Goal: Task Accomplishment & Management: Use online tool/utility

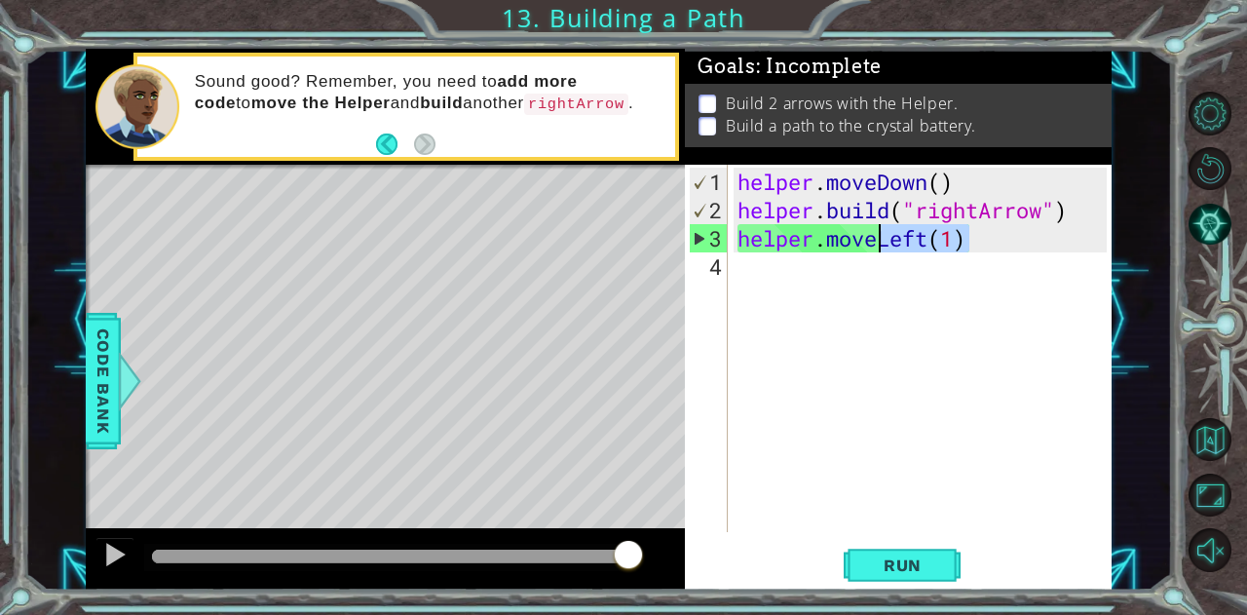
drag, startPoint x: 980, startPoint y: 238, endPoint x: 883, endPoint y: 243, distance: 97.6
click at [883, 243] on div "helper . moveDown ( ) helper . build ( "rightArrow" ) helper . moveLeft ( 1 )" at bounding box center [925, 380] width 383 height 424
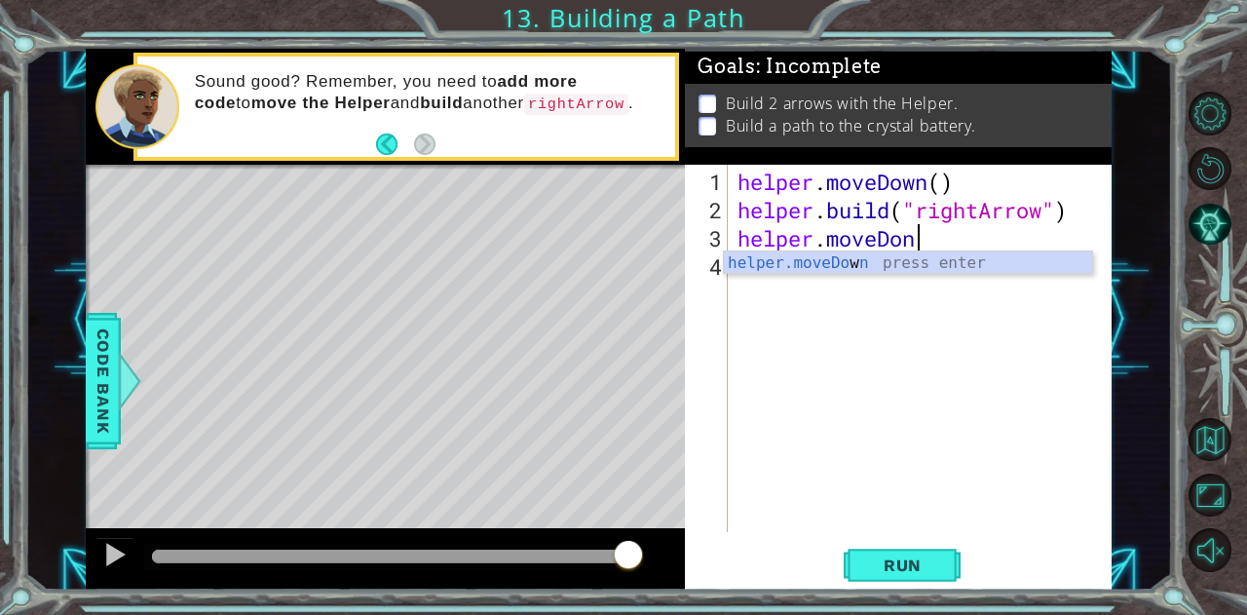
scroll to position [0, 6]
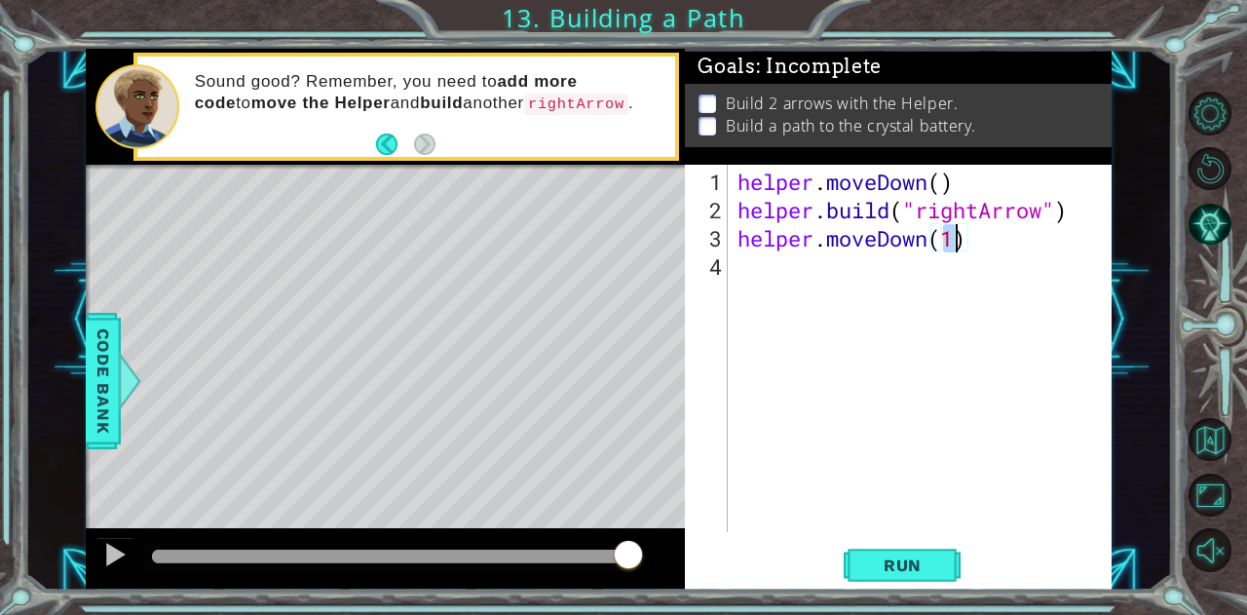
type textarea "helper.moveDown(1)"
click at [930, 555] on button "Run" at bounding box center [902, 565] width 117 height 43
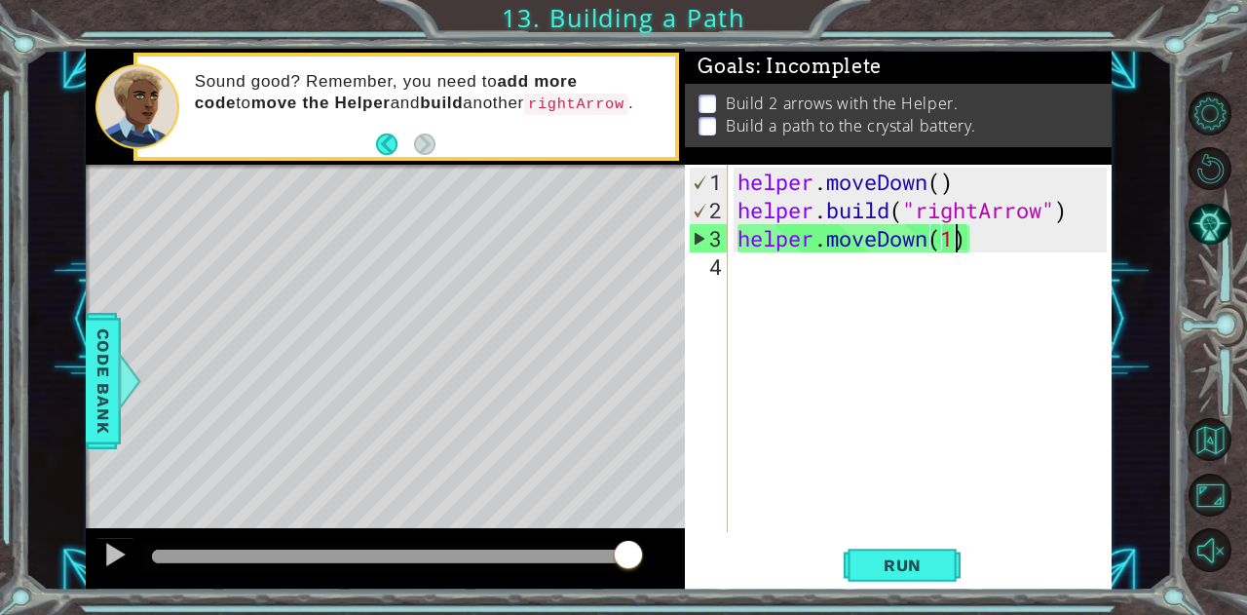
click at [884, 290] on div "helper . moveDown ( ) helper . build ( "rightArrow" ) helper . moveDown ( 1 )" at bounding box center [925, 380] width 383 height 424
click at [1025, 234] on div "helper . moveDown ( ) helper . build ( "rightArrow" ) helper . moveDown ( 1 )" at bounding box center [925, 380] width 383 height 424
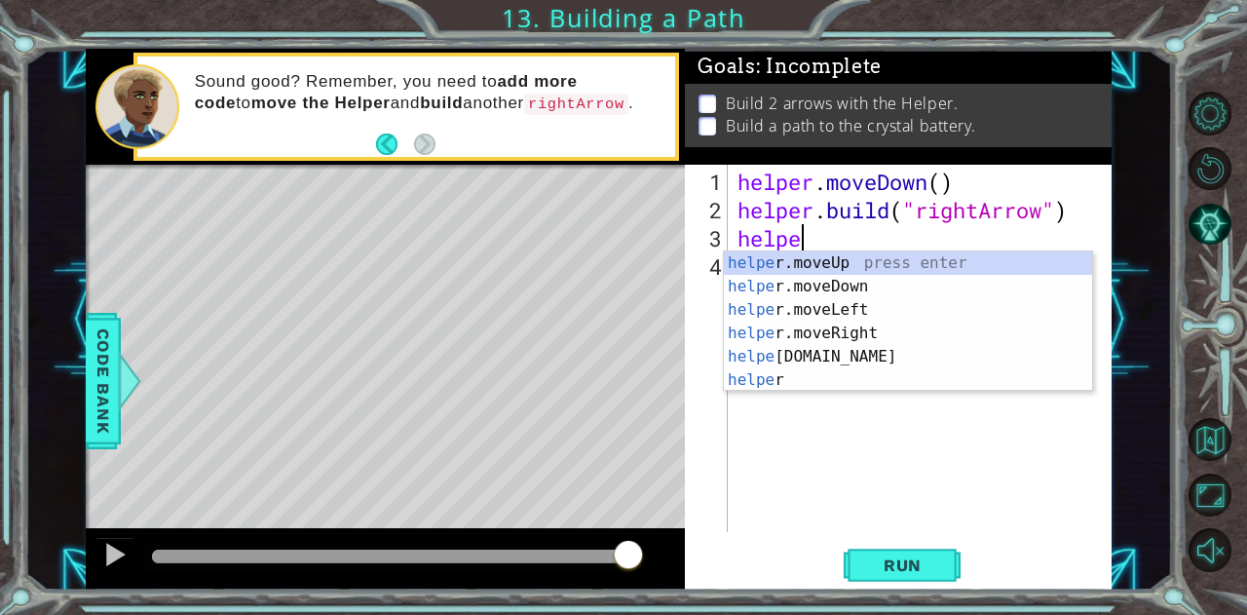
scroll to position [0, 2]
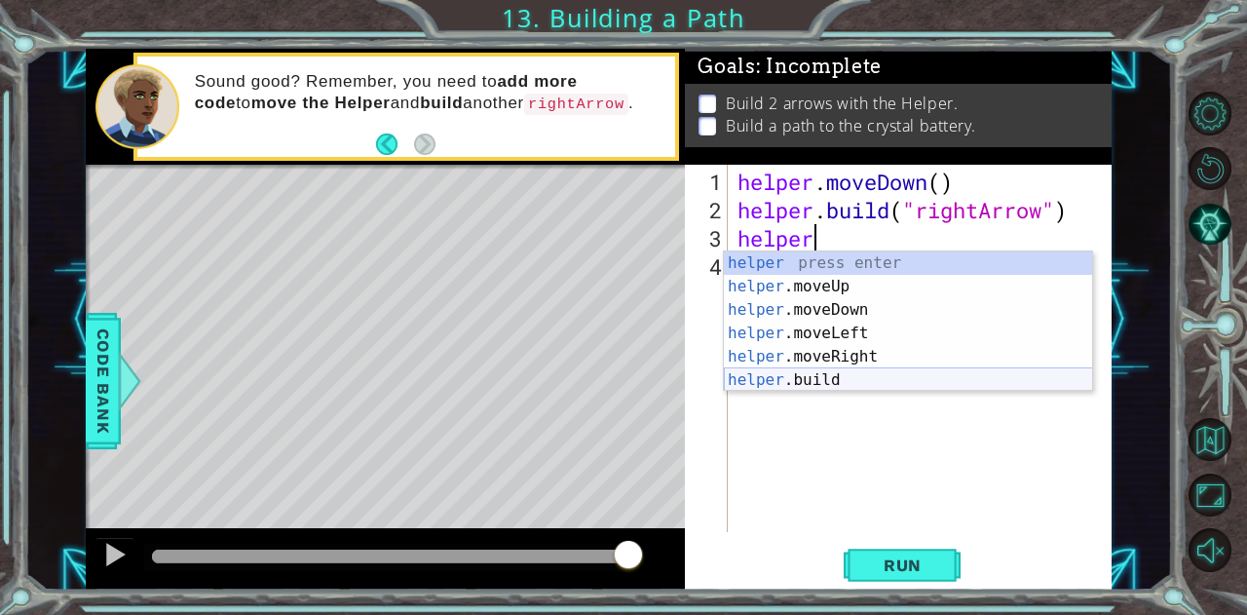
click at [803, 379] on div "helper press enter helper .moveUp press enter helper .moveDown press enter help…" at bounding box center [908, 344] width 369 height 187
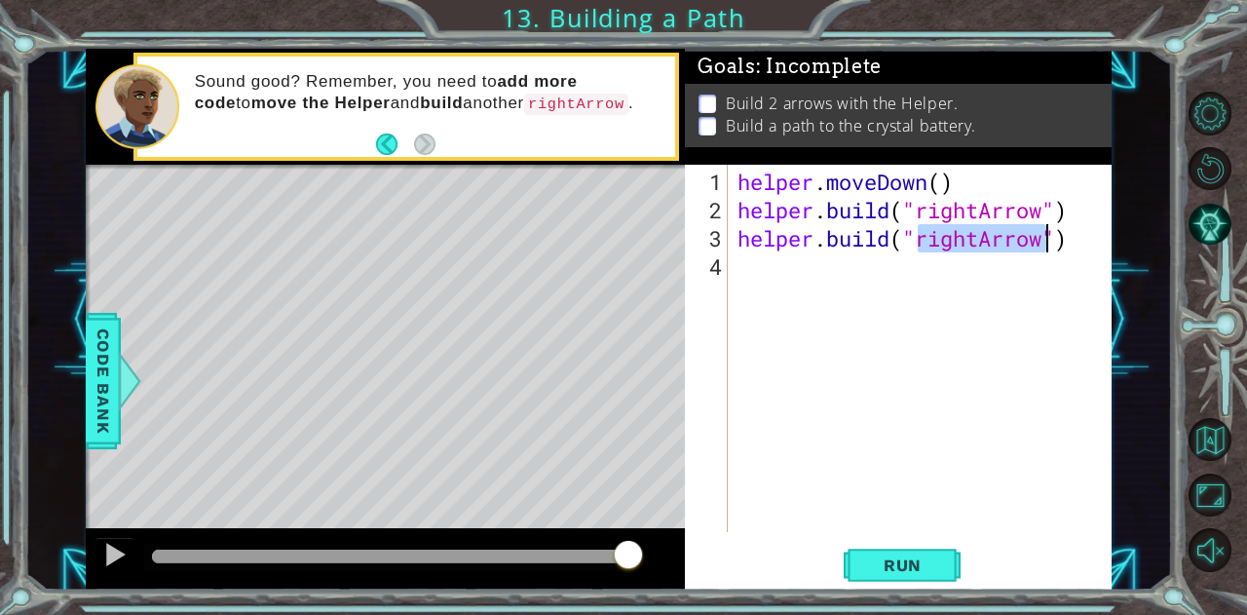
click at [977, 240] on div "helper . moveDown ( ) helper . build ( "rightArrow" ) helper . build ( "rightAr…" at bounding box center [920, 348] width 373 height 367
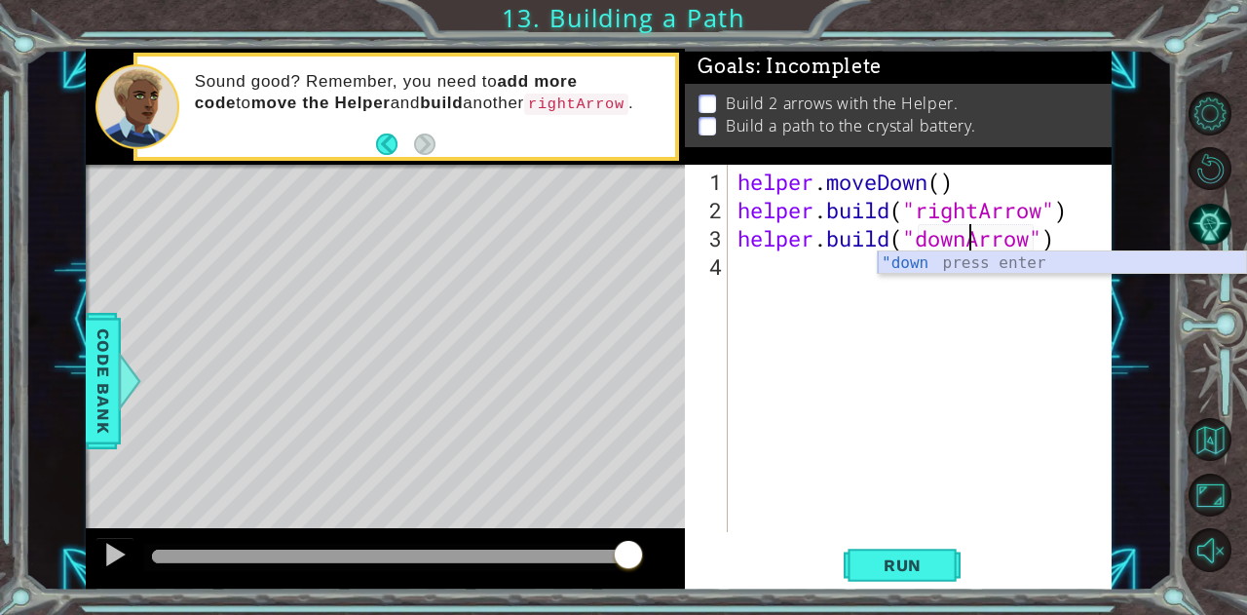
click at [915, 265] on div ""down press enter" at bounding box center [1062, 286] width 369 height 70
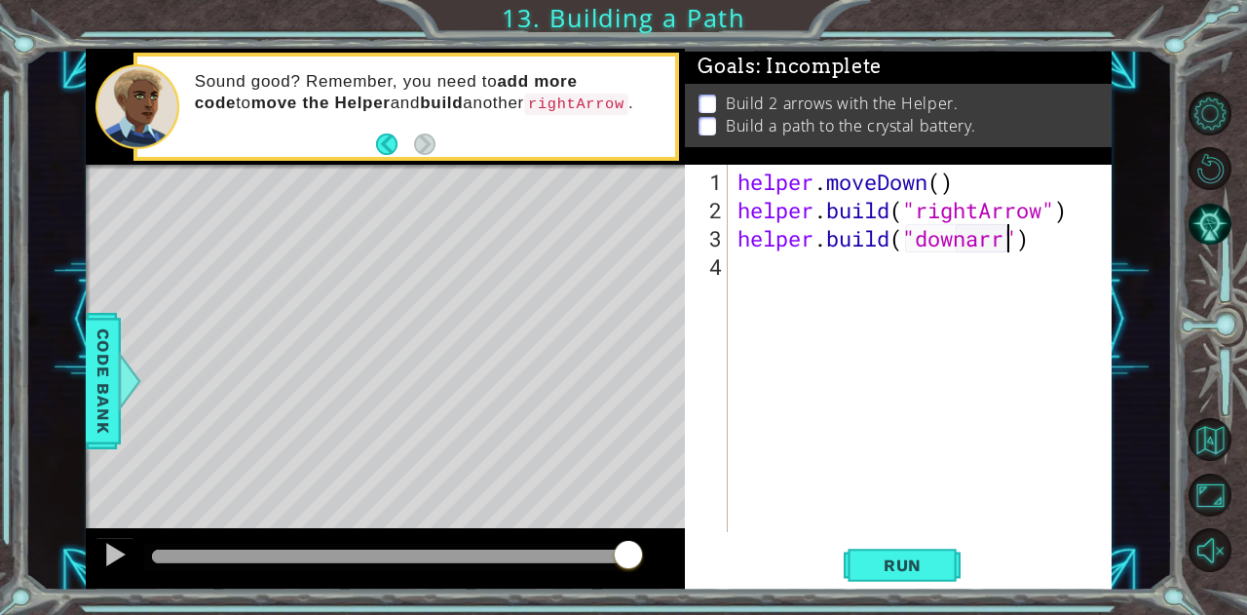
scroll to position [0, 13]
type textarea "[DOMAIN_NAME]("downarrow")"
click at [828, 251] on div "helper . moveDown ( ) helper . build ( "rightArrow" ) helper . build ( "downarr…" at bounding box center [925, 380] width 383 height 424
click at [908, 562] on span "Run" at bounding box center [902, 565] width 77 height 19
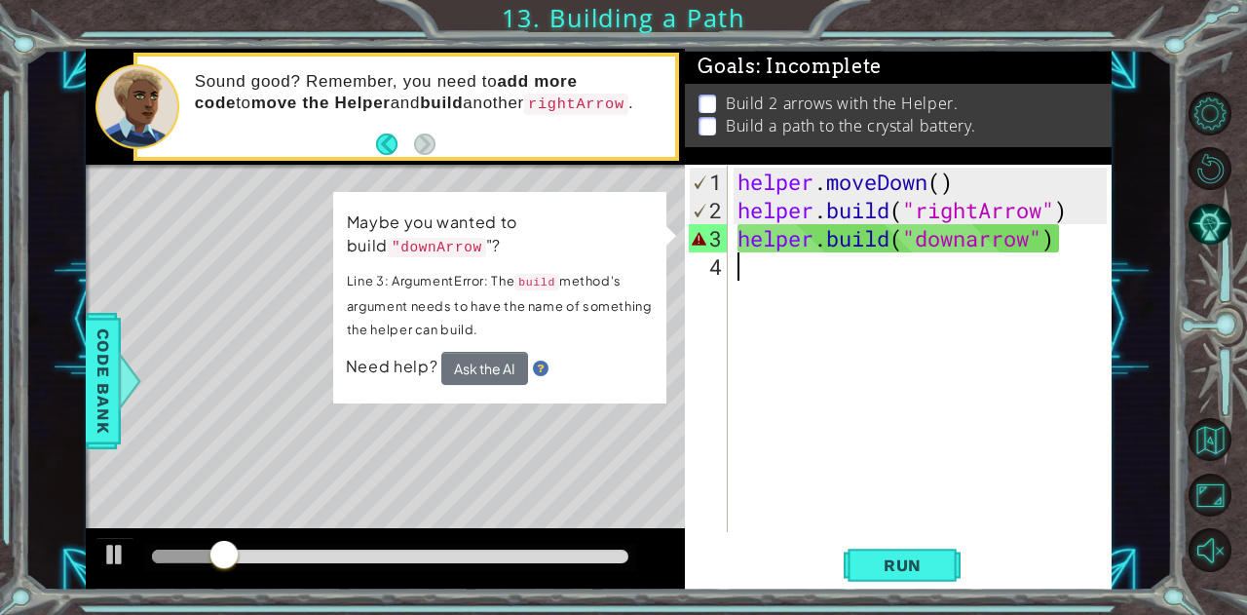
click at [1008, 239] on div "helper . moveDown ( ) helper . build ( "rightArrow" ) helper . build ( "downarr…" at bounding box center [925, 380] width 383 height 424
click at [454, 376] on button "Ask the AI" at bounding box center [484, 368] width 87 height 33
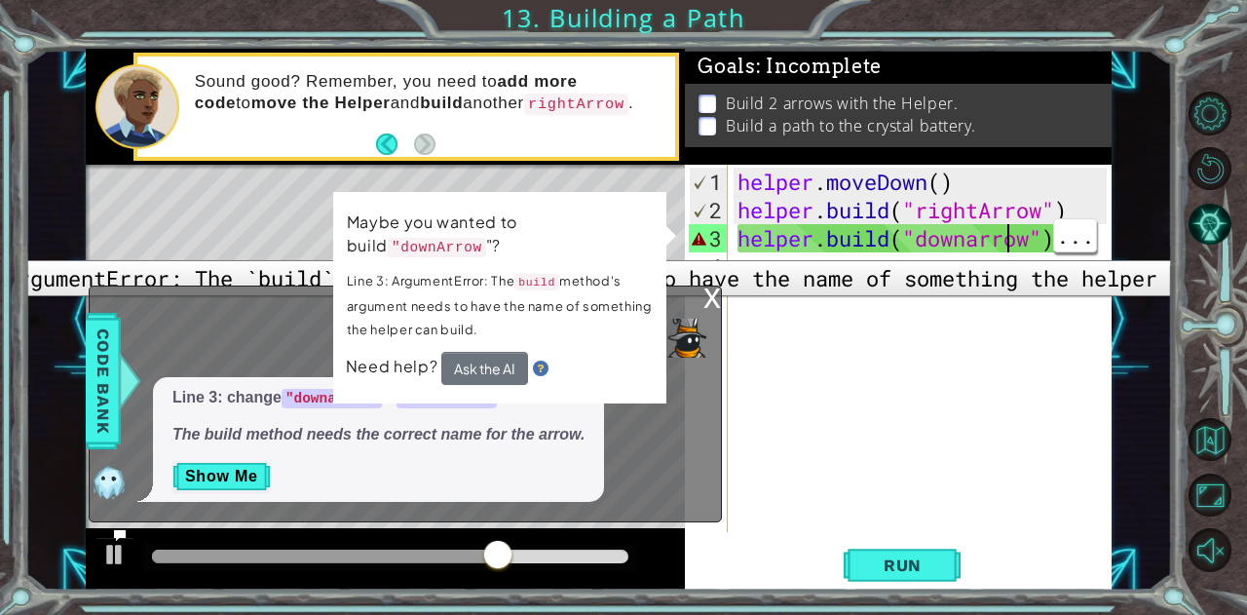
click at [711, 243] on div "3" at bounding box center [708, 238] width 39 height 28
type textarea "[DOMAIN_NAME]("downarrow")"
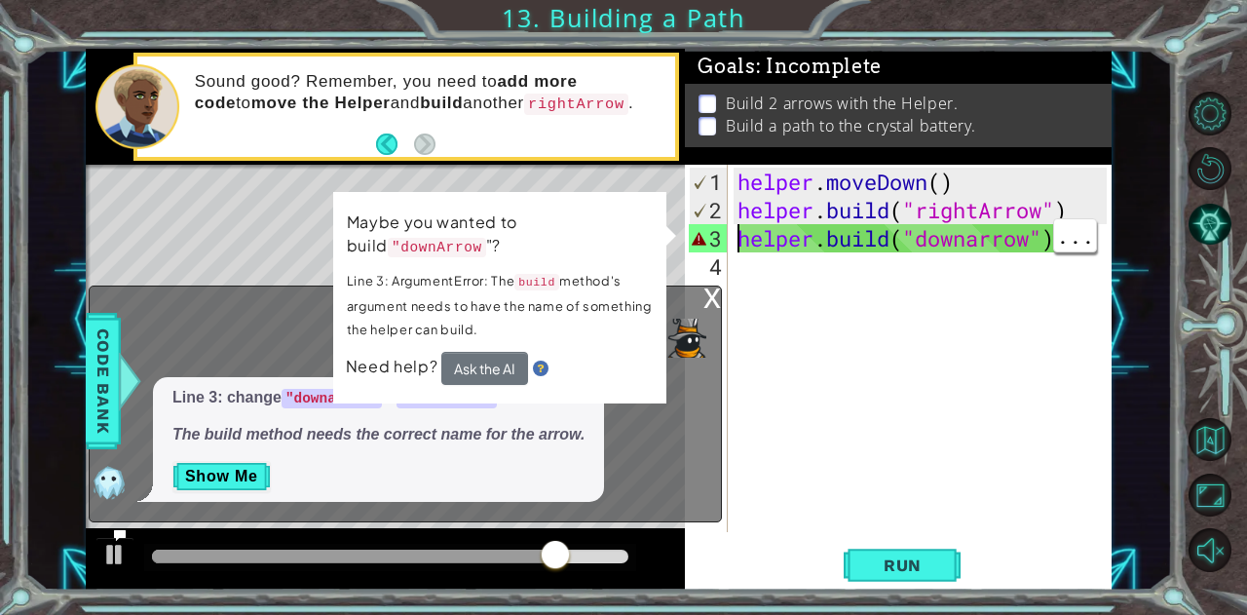
click at [510, 480] on p "Show Me" at bounding box center [378, 476] width 412 height 31
click at [247, 480] on button "Show Me" at bounding box center [221, 476] width 98 height 31
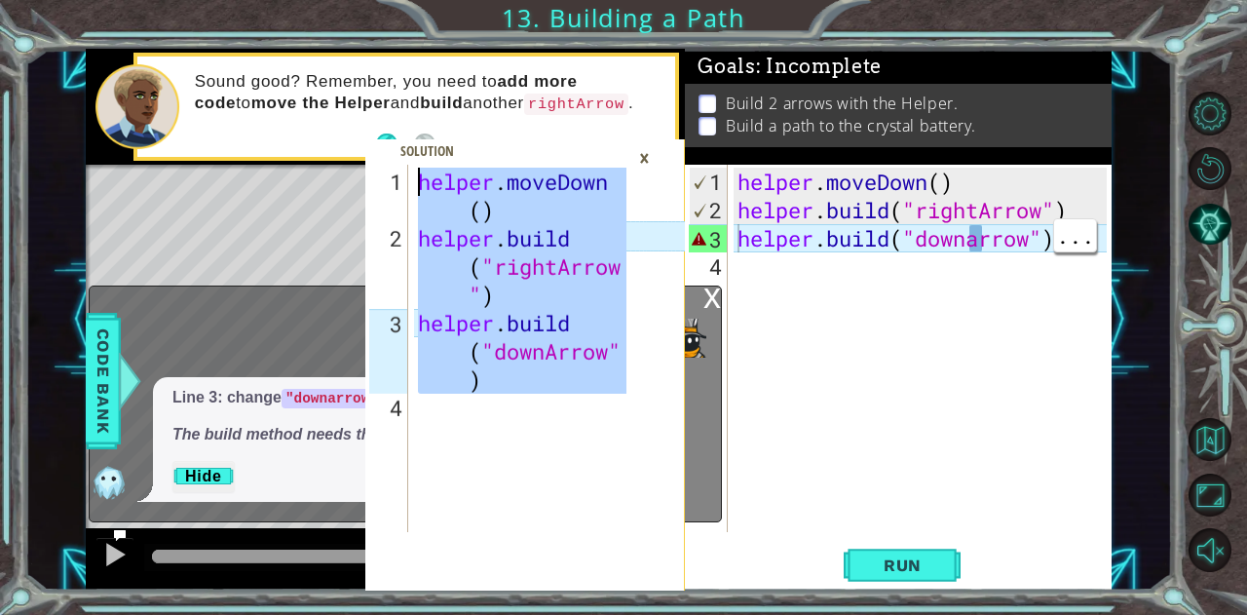
drag, startPoint x: 585, startPoint y: 391, endPoint x: 364, endPoint y: 149, distance: 327.0
click at [365, 165] on div "1 2 3 4 helper . moveDown ( ) helper . build ( "rightArrow " ) helper . build (…" at bounding box center [525, 378] width 320 height 426
type textarea "helper.moveDown() [DOMAIN_NAME]("rightArrow")"
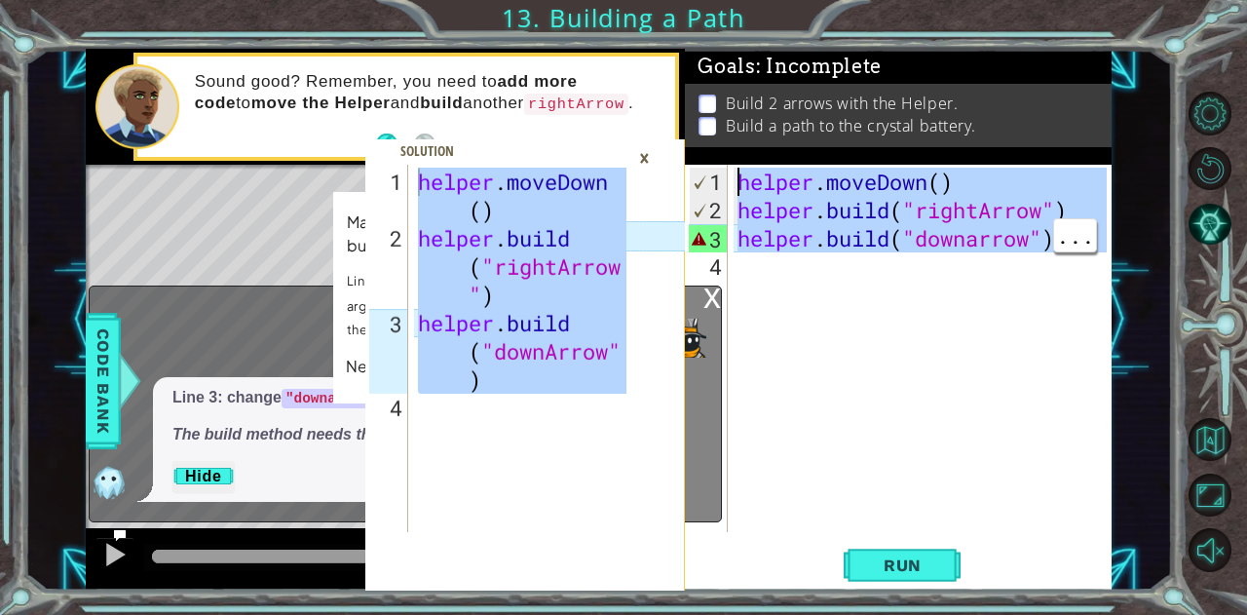
drag, startPoint x: 1072, startPoint y: 269, endPoint x: 657, endPoint y: 155, distance: 430.5
click at [657, 155] on div "helper.moveDown() [DOMAIN_NAME]("rightArrow") 1 2 3 4 helper . moveDown ( ) hel…" at bounding box center [599, 319] width 1026 height 541
type textarea "helper.moveDown() [DOMAIN_NAME]("rightArrow")"
paste textarea "Code Area"
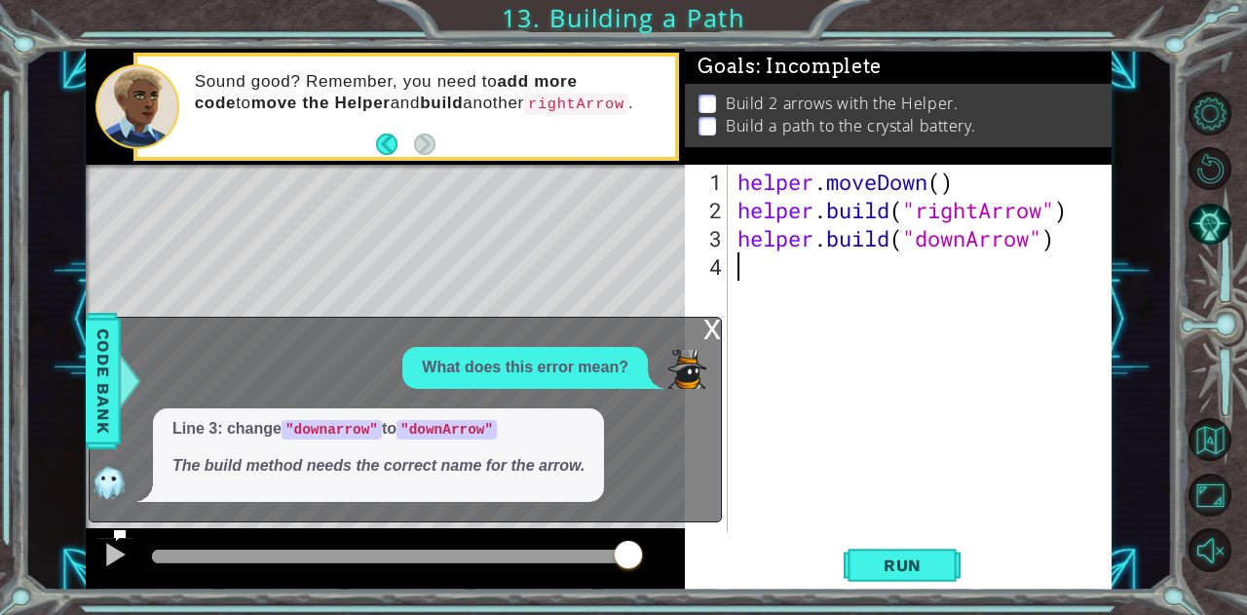
click at [897, 559] on span "Run" at bounding box center [902, 565] width 77 height 19
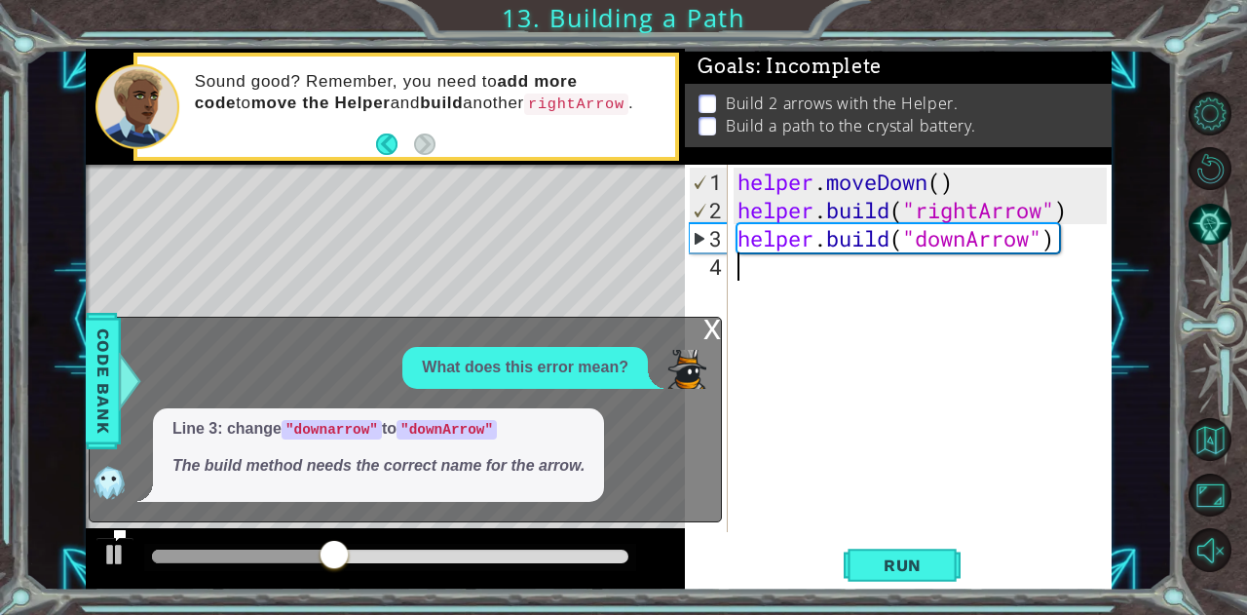
click at [721, 326] on div "x" at bounding box center [713, 327] width 18 height 19
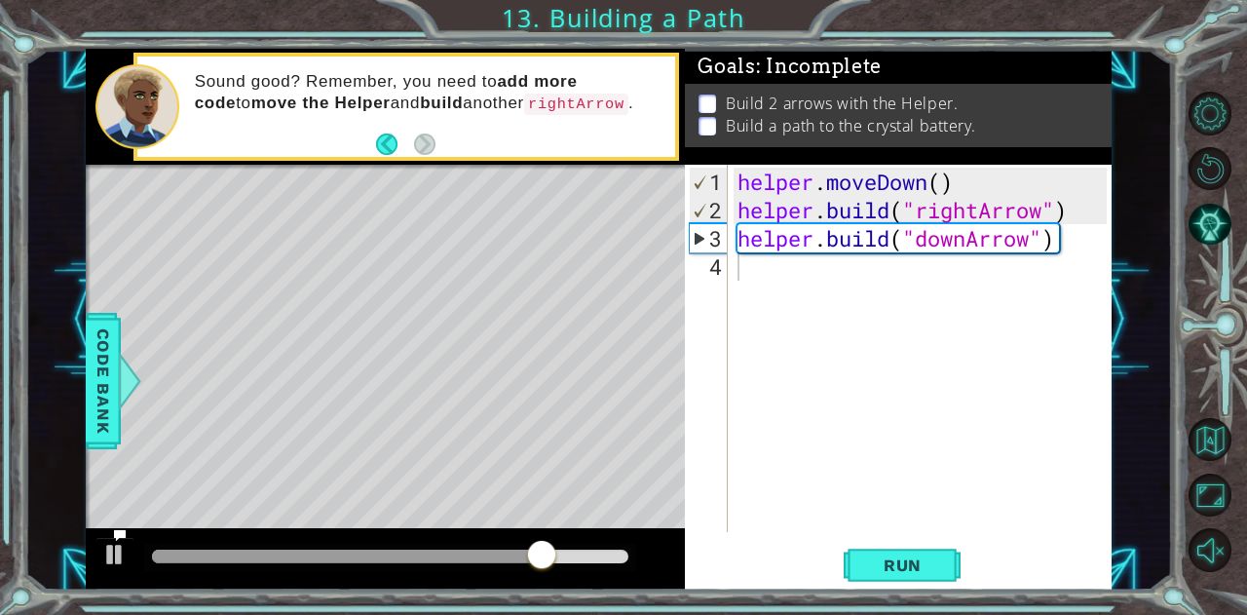
click at [916, 283] on div "helper . moveDown ( ) helper . build ( "rightArrow" ) helper . build ( "downArr…" at bounding box center [925, 380] width 383 height 424
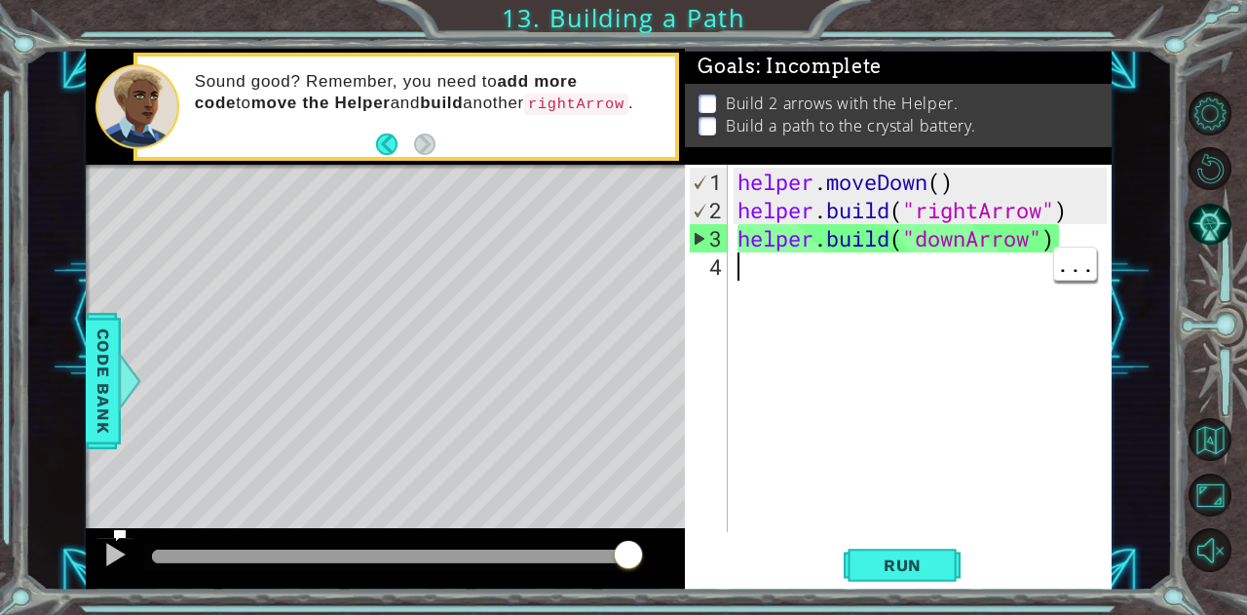
click at [1084, 263] on span "..." at bounding box center [1075, 264] width 42 height 32
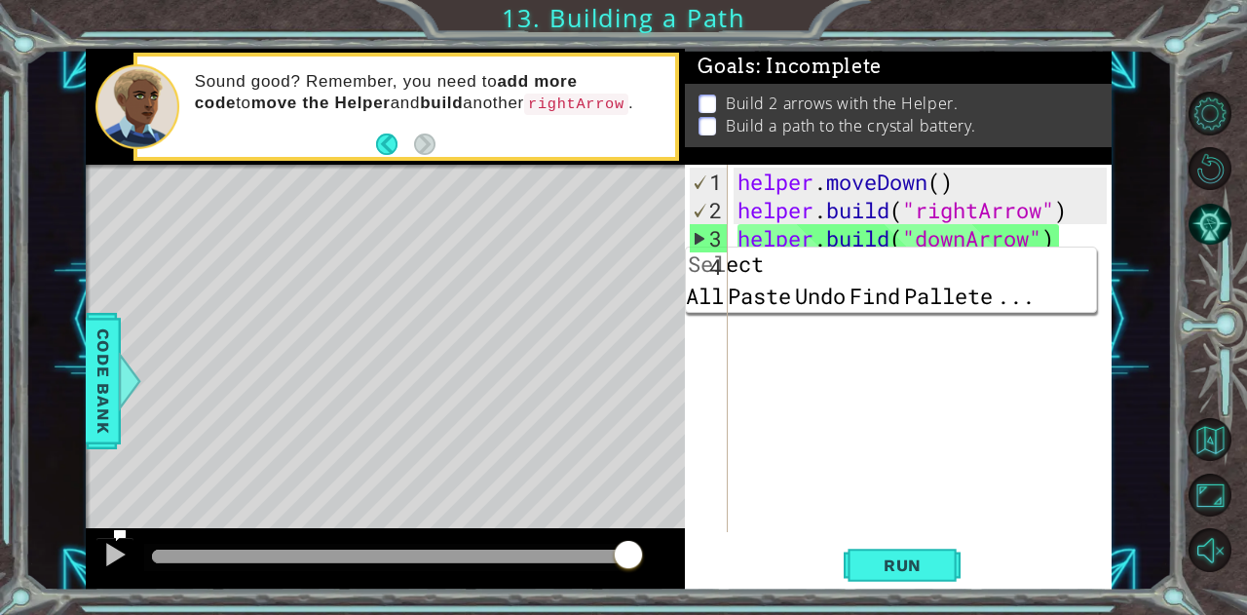
click at [969, 347] on div "helper . moveDown ( ) helper . build ( "rightArrow" ) helper . build ( "downArr…" at bounding box center [925, 380] width 383 height 424
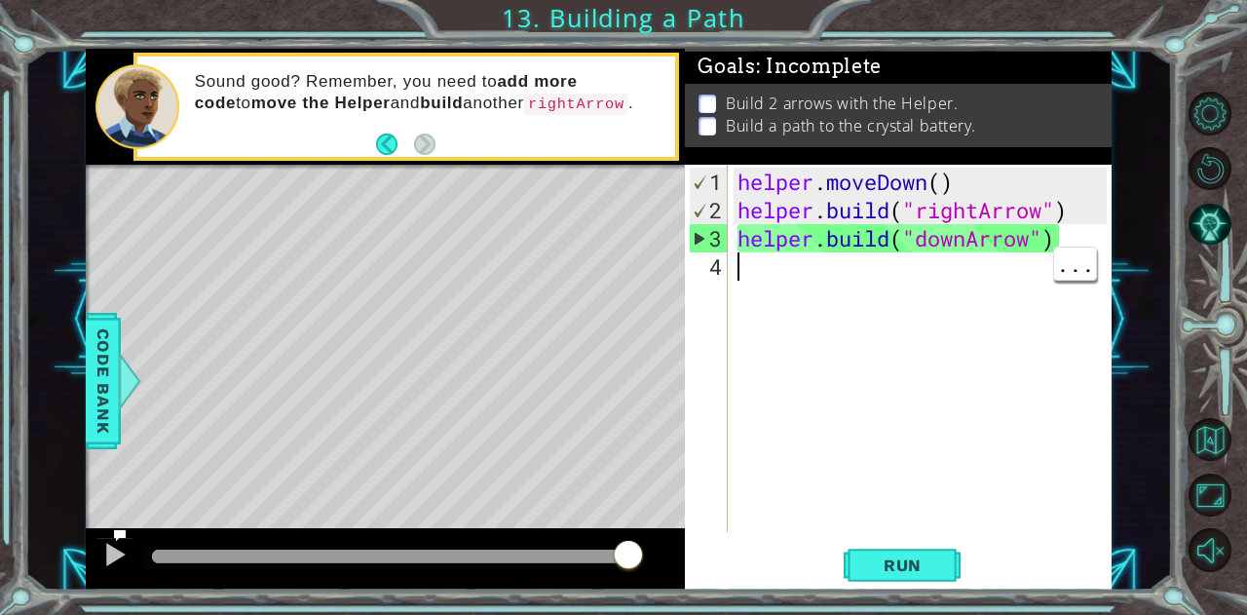
click at [936, 303] on div "helper . moveDown ( ) helper . build ( "rightArrow" ) helper . build ( "downArr…" at bounding box center [925, 380] width 383 height 424
click at [706, 249] on div "3" at bounding box center [709, 238] width 38 height 28
click at [1200, 434] on button "Back to Map" at bounding box center [1210, 439] width 43 height 43
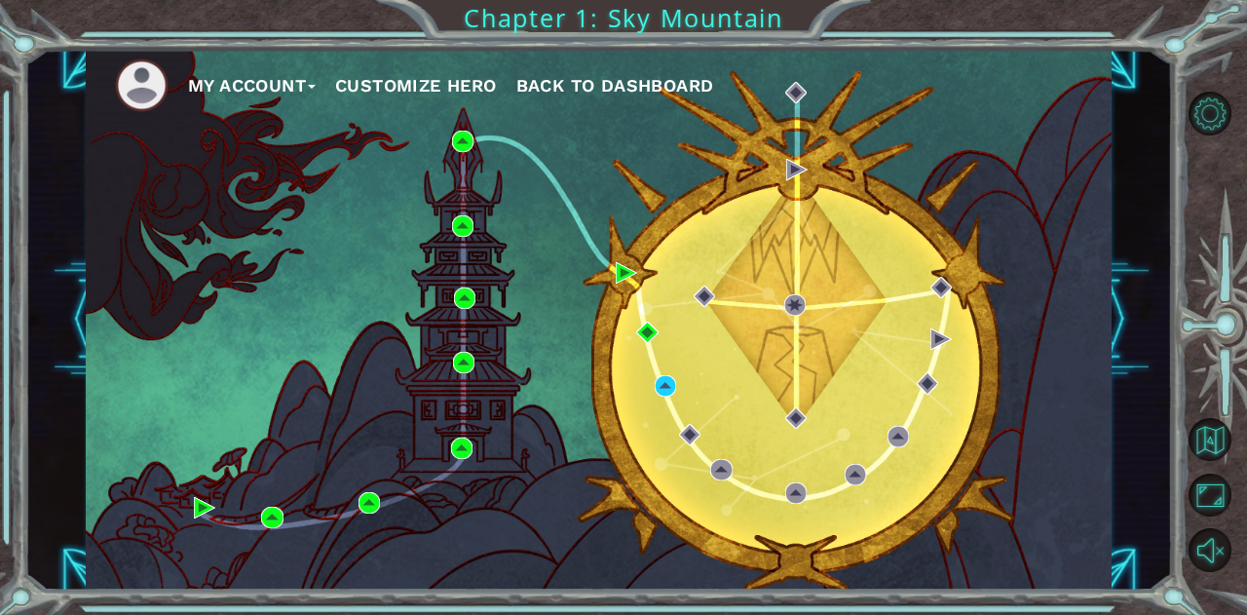
click at [1208, 448] on button "Back to Map" at bounding box center [1210, 439] width 43 height 43
click at [1220, 503] on button "Maximize Browser" at bounding box center [1210, 495] width 43 height 43
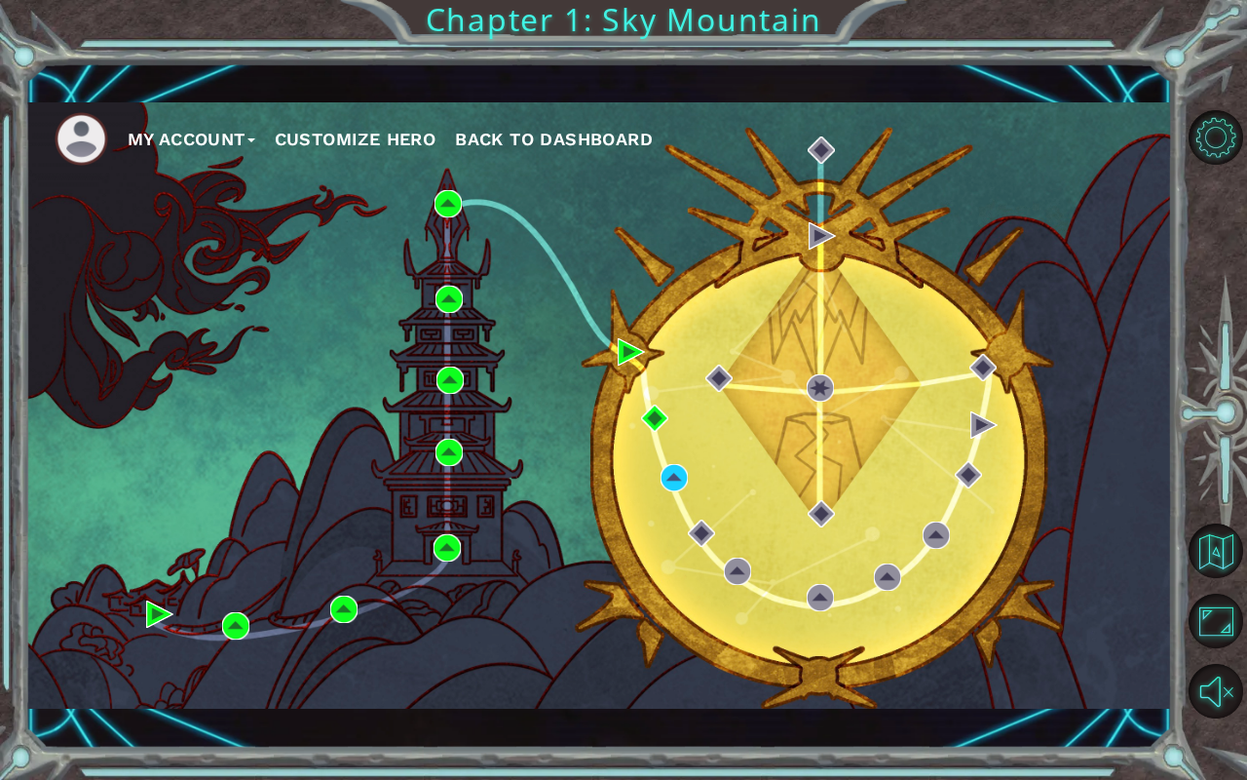
click at [1212, 544] on button "Back to Map" at bounding box center [1216, 550] width 55 height 55
click at [647, 427] on img at bounding box center [654, 417] width 27 height 27
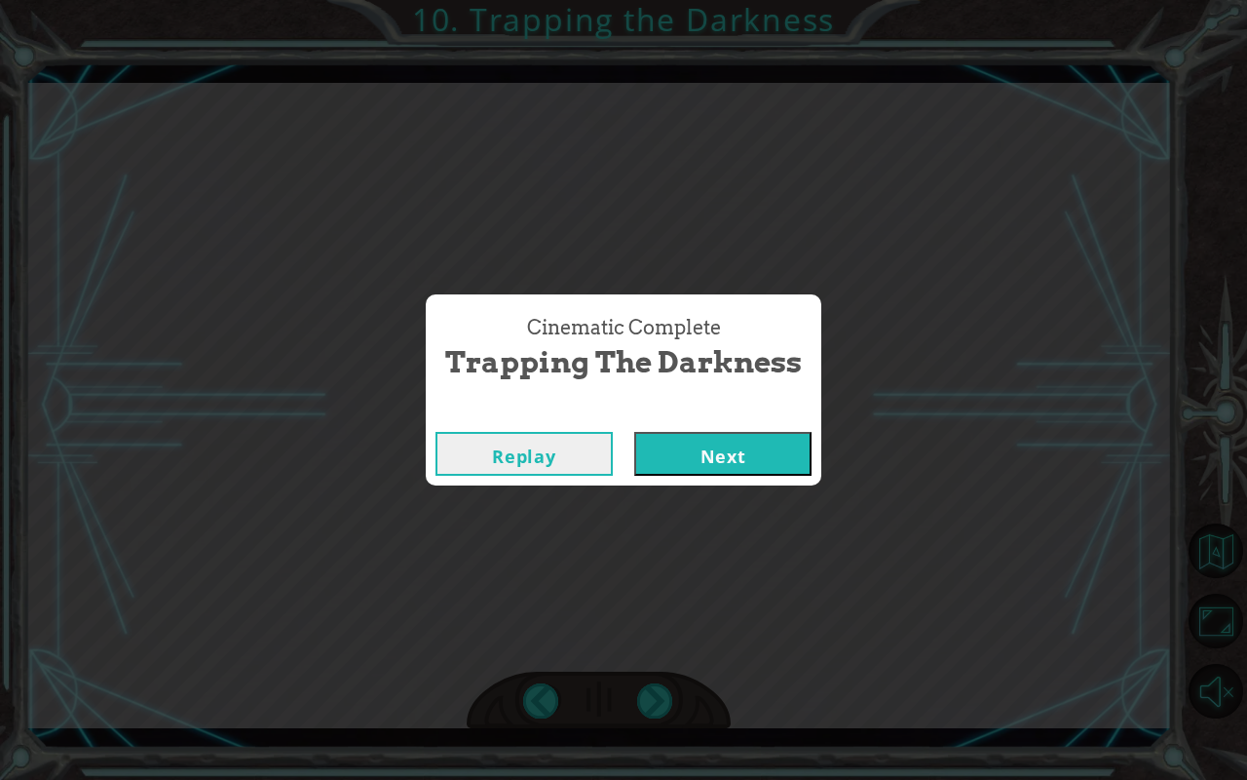
click at [762, 464] on button "Next" at bounding box center [722, 454] width 177 height 44
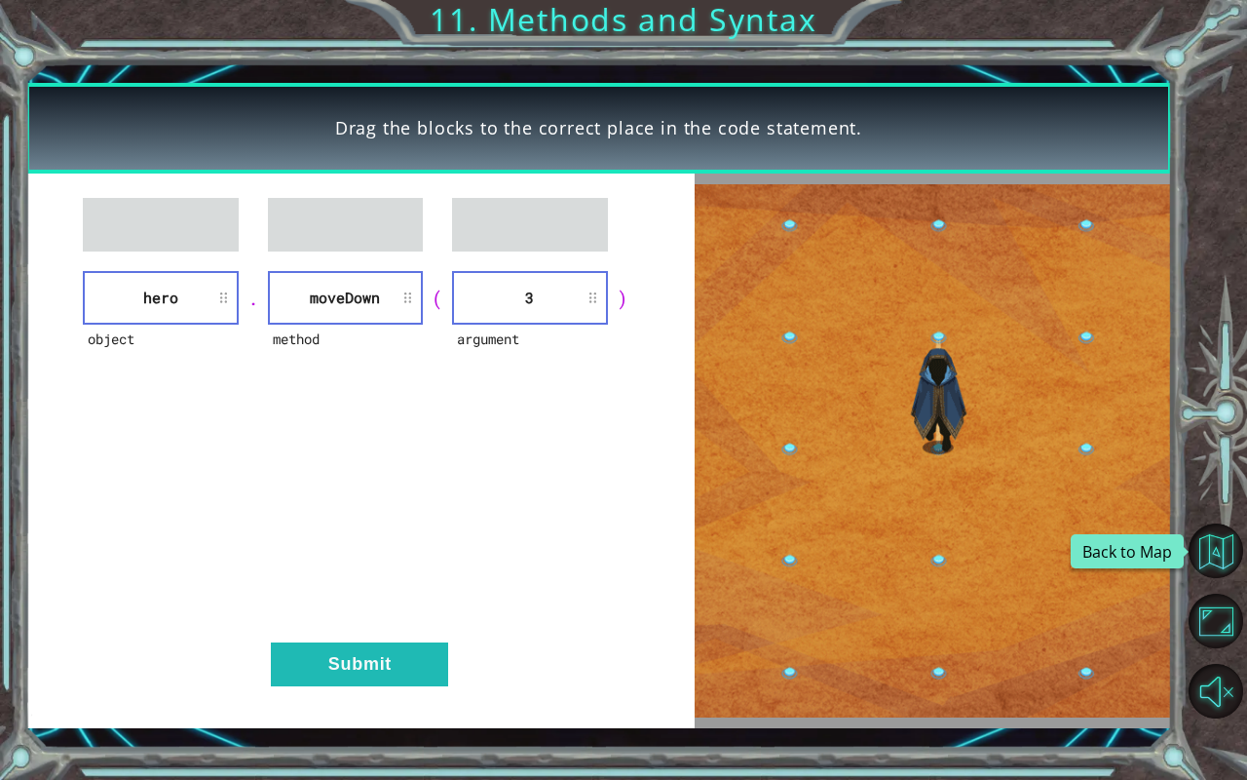
click at [1224, 548] on button "Back to Map" at bounding box center [1216, 550] width 55 height 55
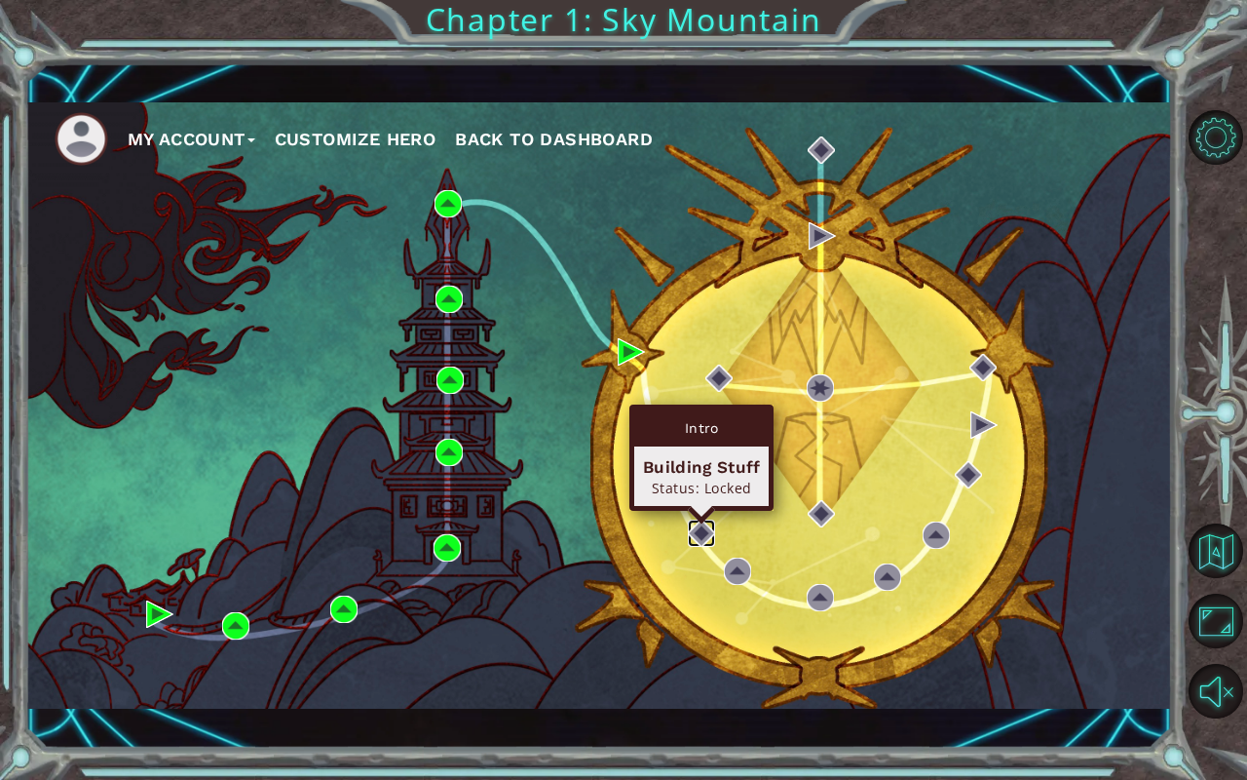
click at [697, 533] on img at bounding box center [701, 532] width 27 height 27
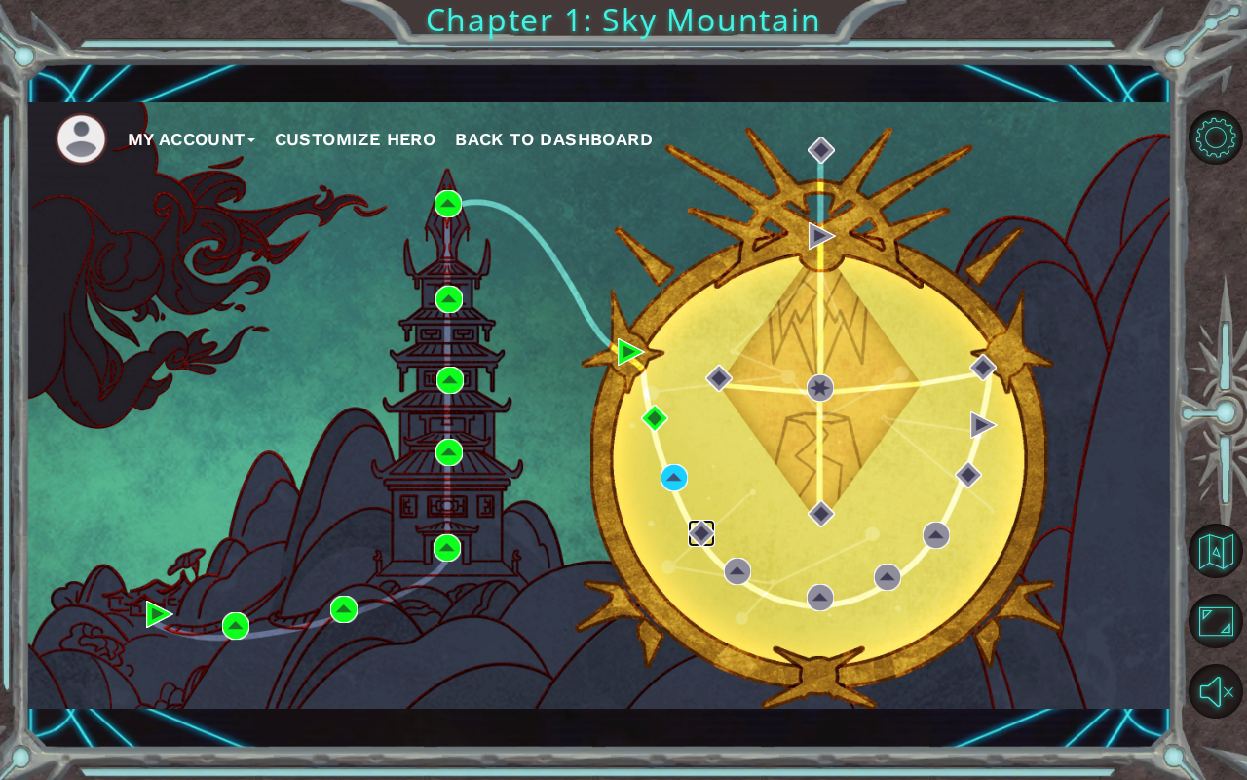
click at [693, 526] on img at bounding box center [701, 532] width 27 height 27
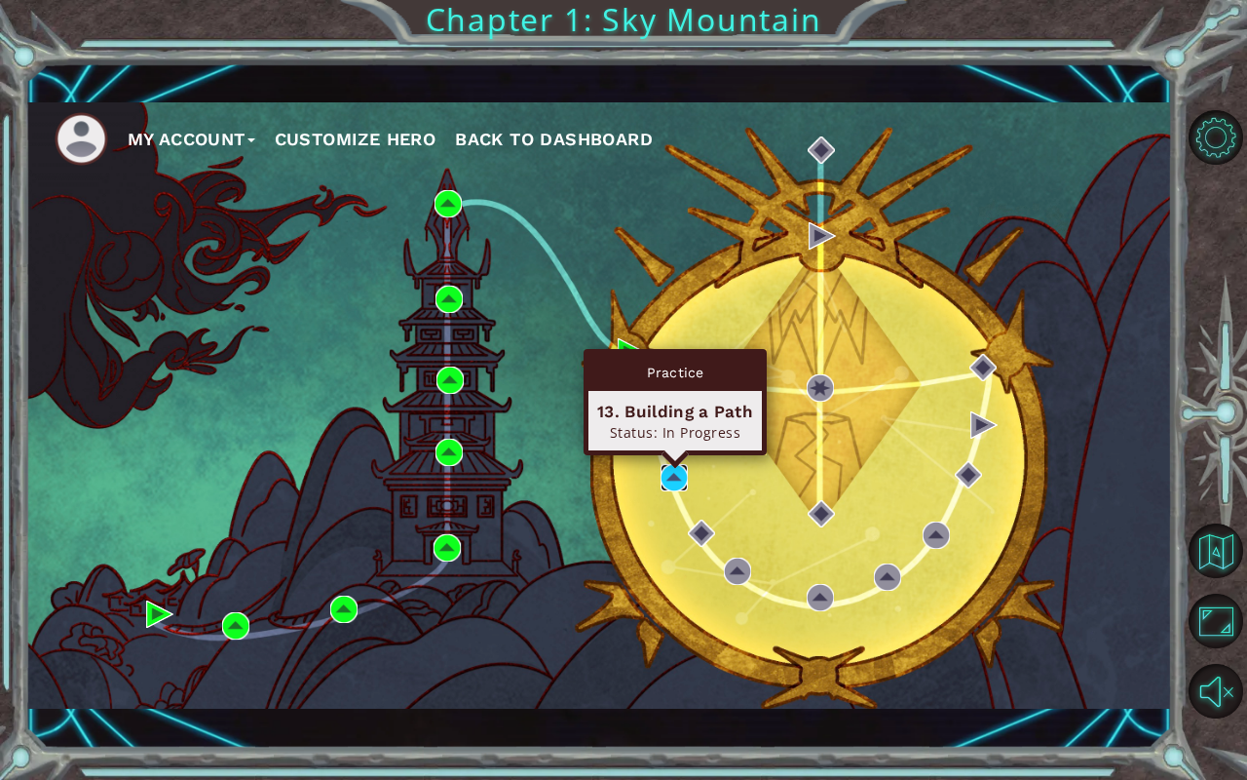
click at [677, 485] on img at bounding box center [674, 477] width 27 height 27
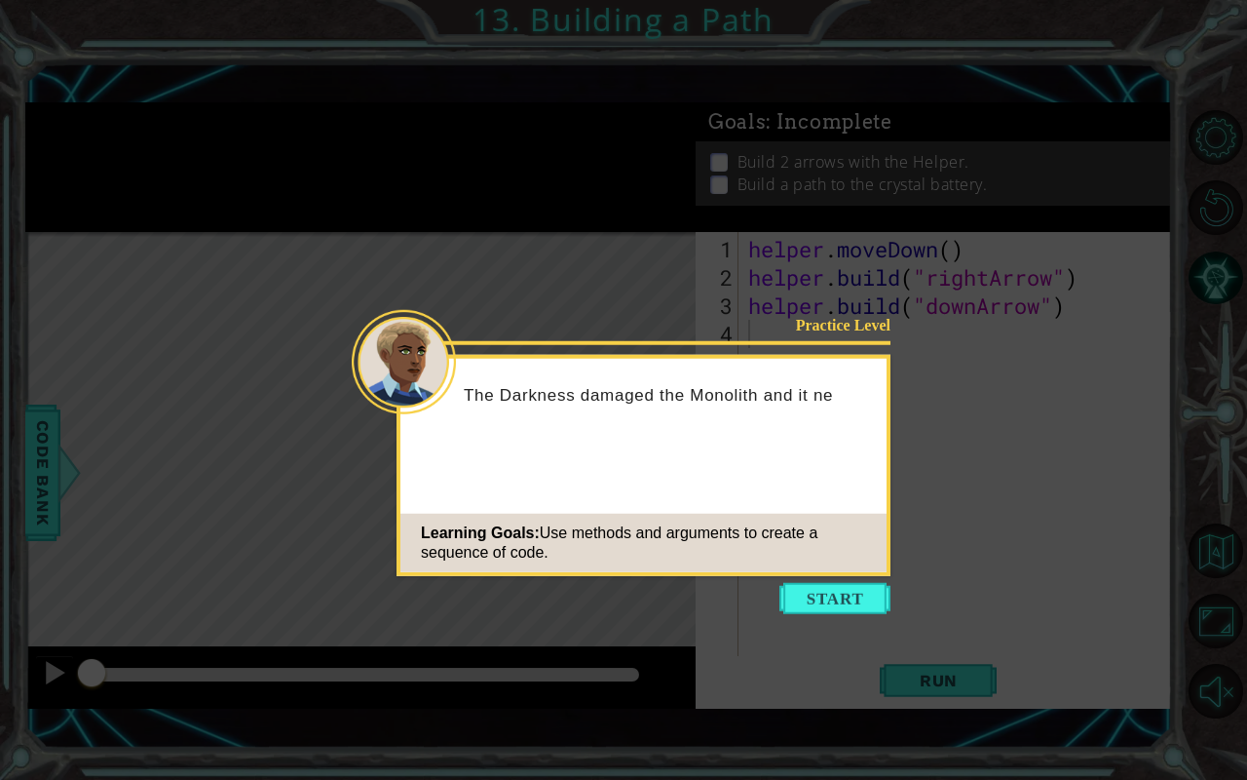
click at [838, 595] on button "Start" at bounding box center [835, 598] width 111 height 31
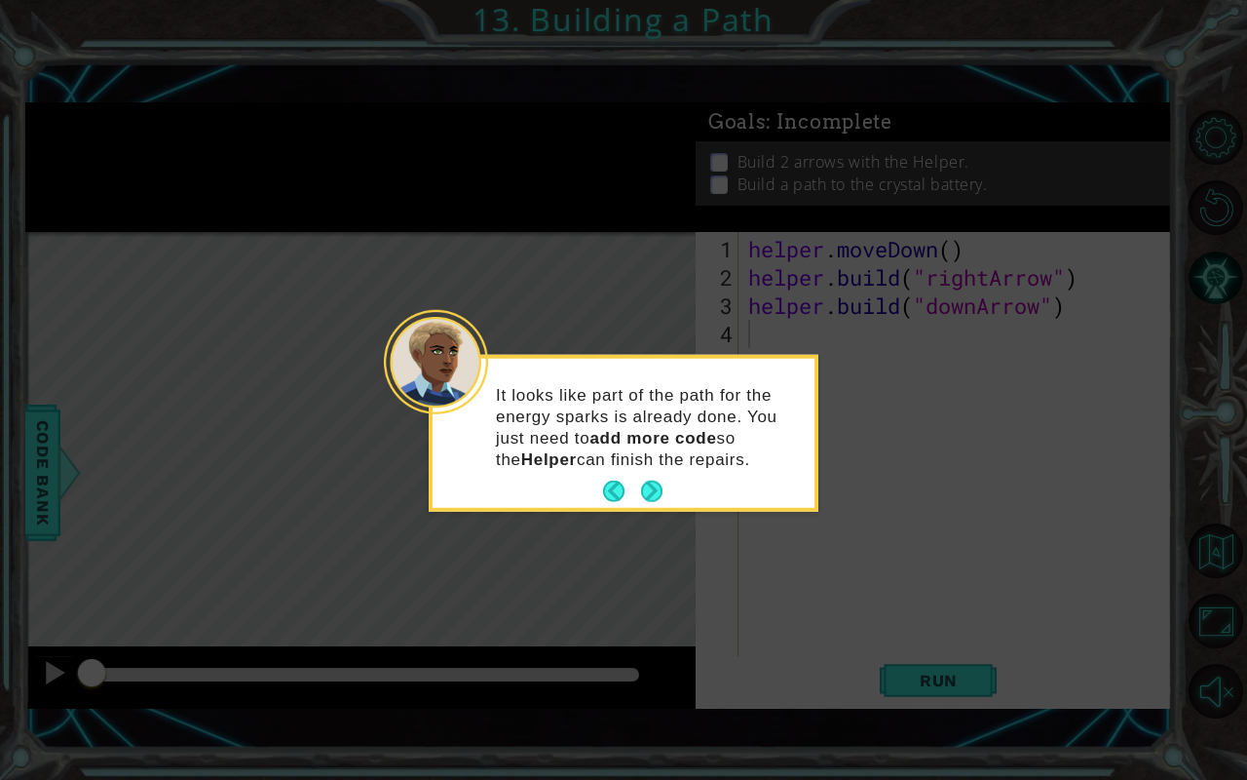
click at [653, 488] on button "Next" at bounding box center [651, 492] width 34 height 34
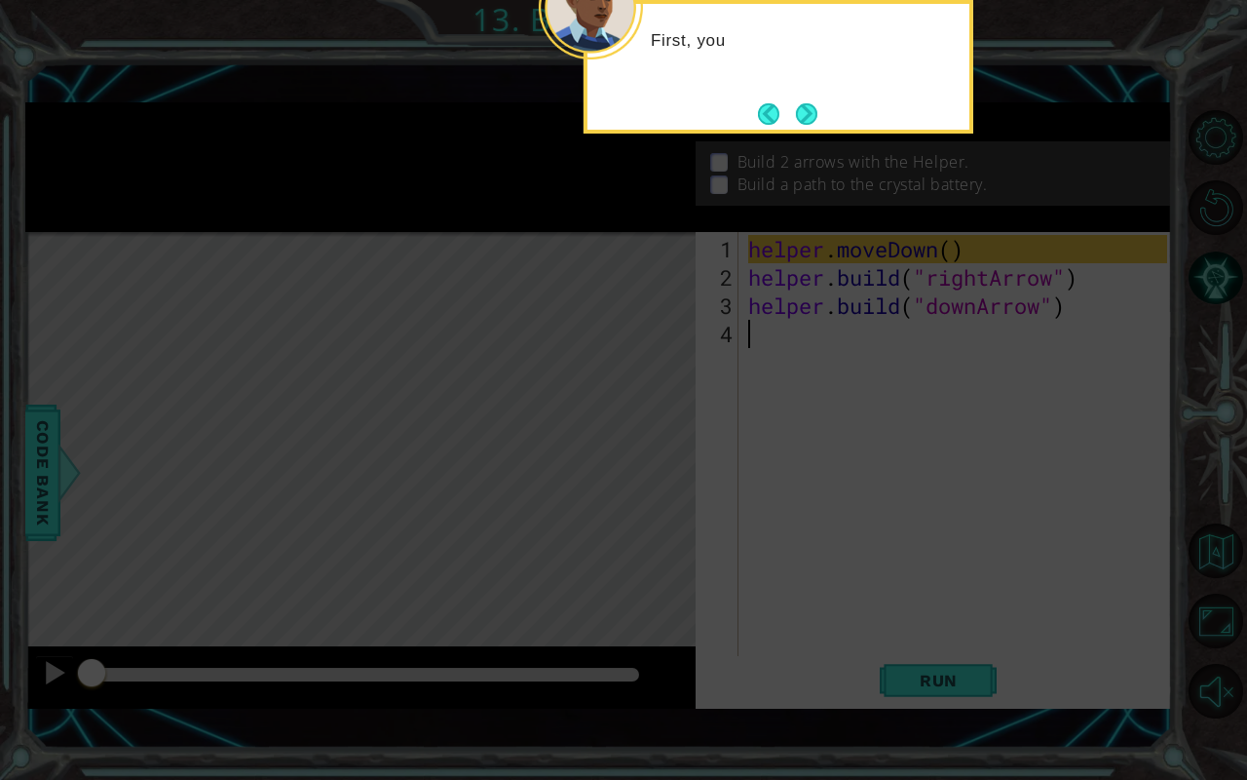
click at [977, 614] on icon at bounding box center [623, 172] width 1247 height 1214
click at [944, 614] on icon at bounding box center [623, 172] width 1247 height 1214
click at [812, 107] on button "Next" at bounding box center [806, 113] width 31 height 31
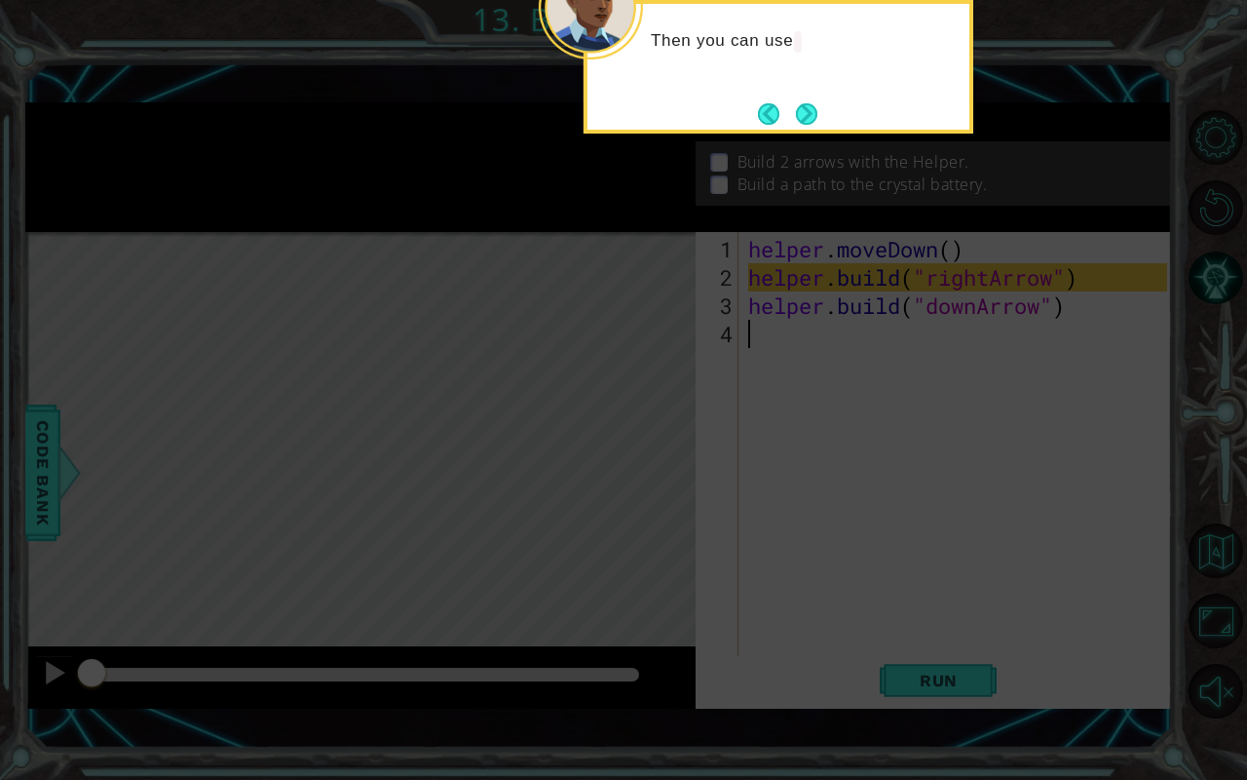
click at [806, 107] on button "Next" at bounding box center [806, 113] width 32 height 32
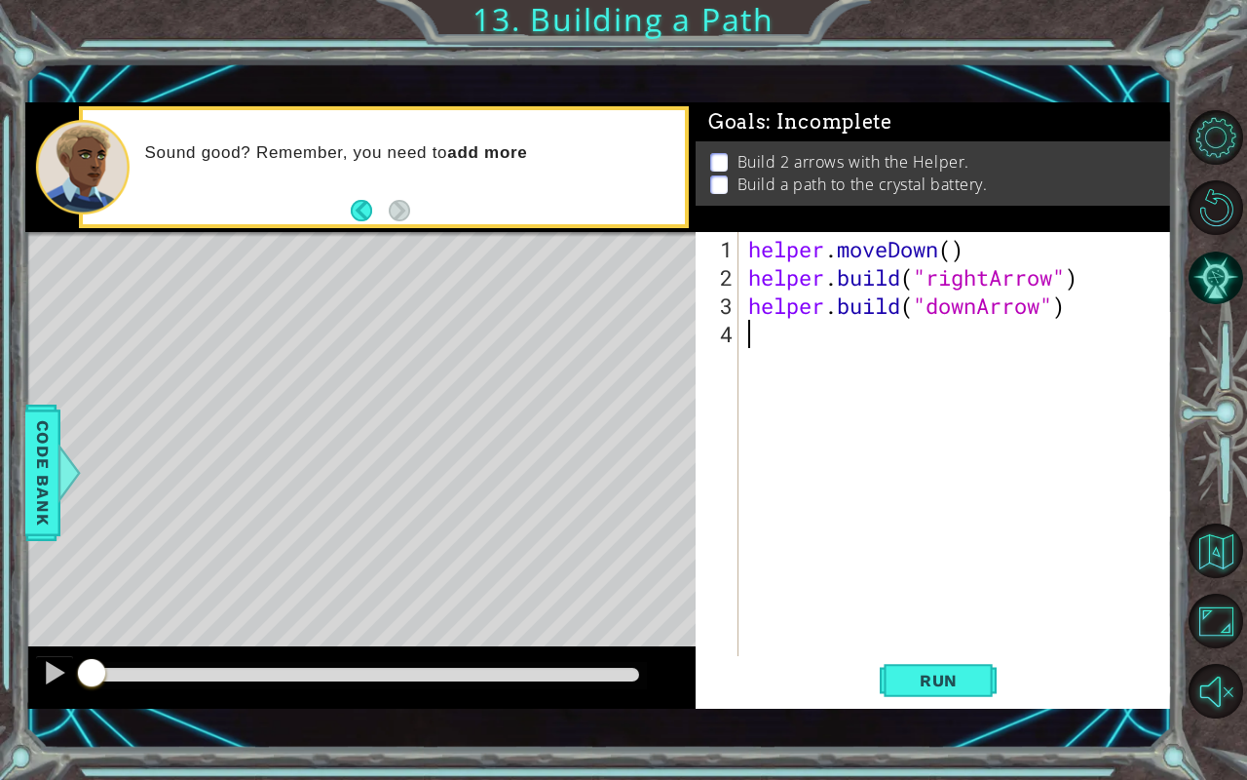
click at [969, 302] on div "helper . moveDown ( ) helper . build ( "rightArrow" ) helper . build ( "downArr…" at bounding box center [961, 475] width 433 height 480
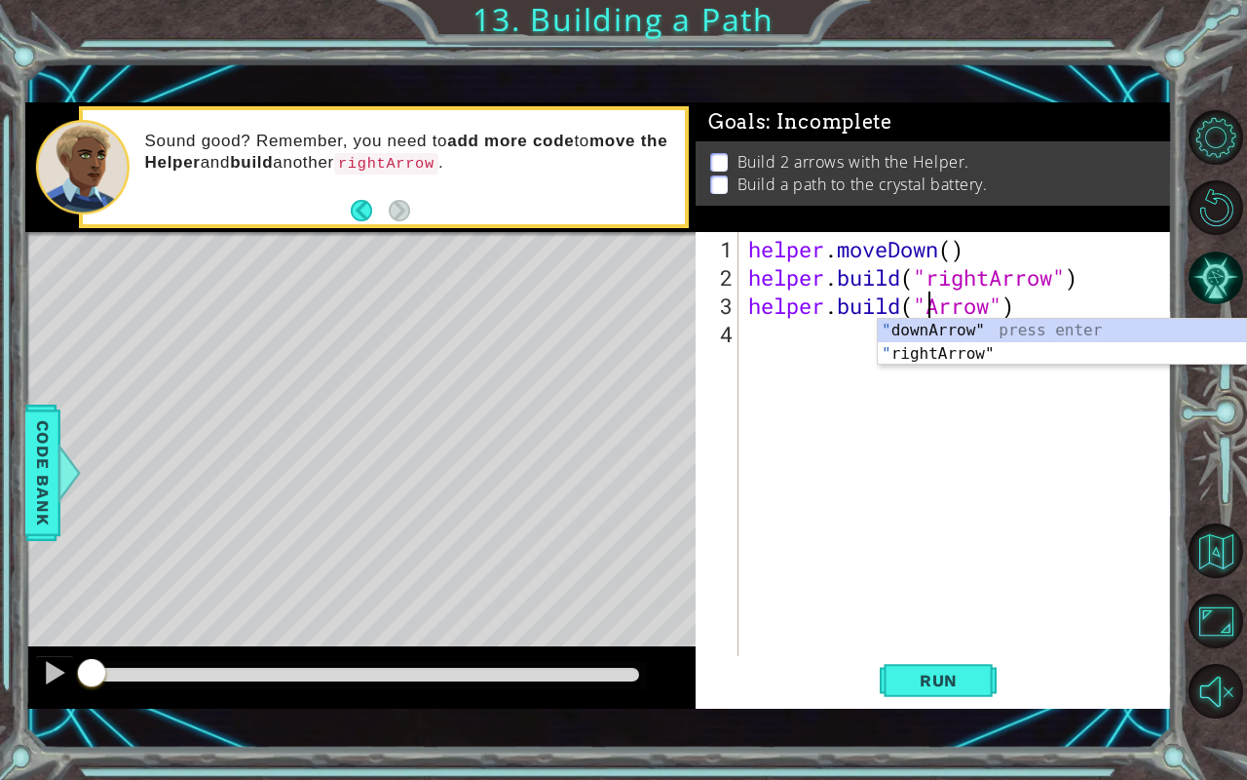
click at [975, 350] on div "" downArrow" press enter " rightArrow" press enter" at bounding box center [1062, 366] width 369 height 94
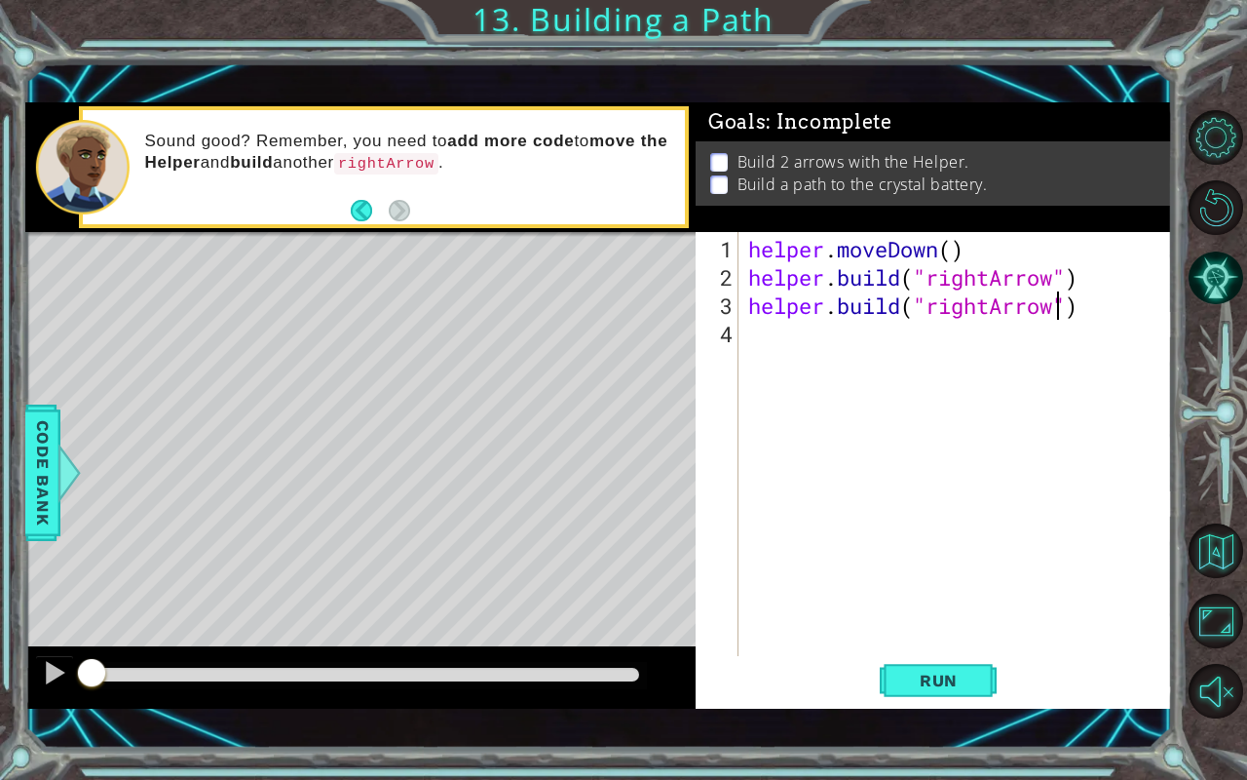
type textarea "[DOMAIN_NAME]("rightArrow")"
click at [938, 614] on span "Run" at bounding box center [939, 680] width 77 height 19
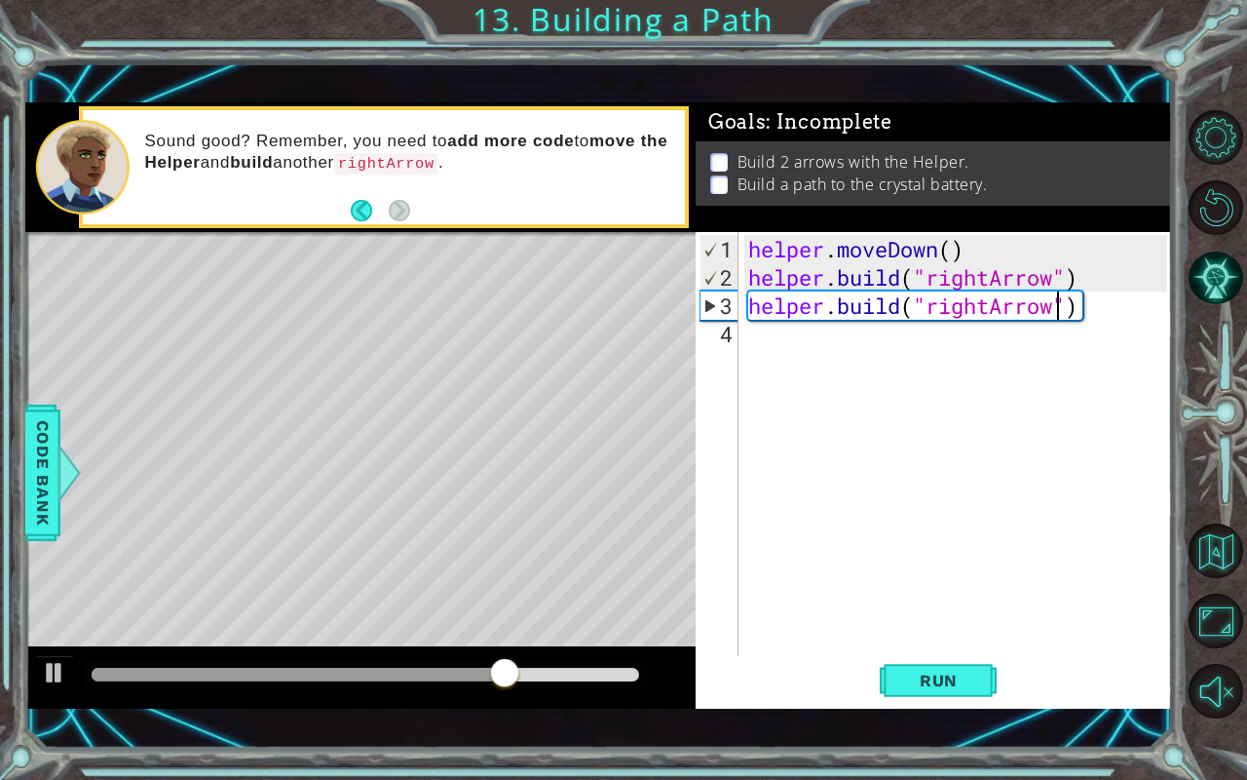
click at [1199, 287] on button "AI Hint" at bounding box center [1216, 277] width 55 height 55
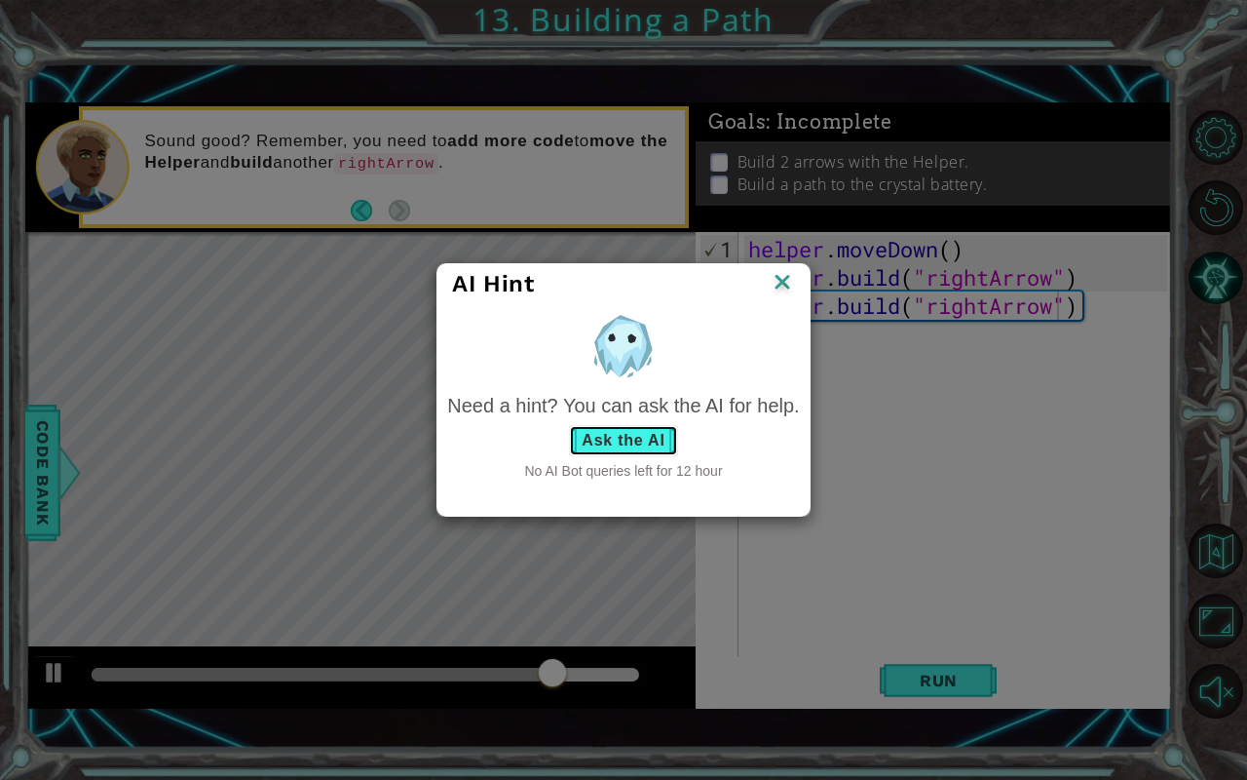
click at [639, 432] on button "Ask the AI" at bounding box center [623, 440] width 108 height 31
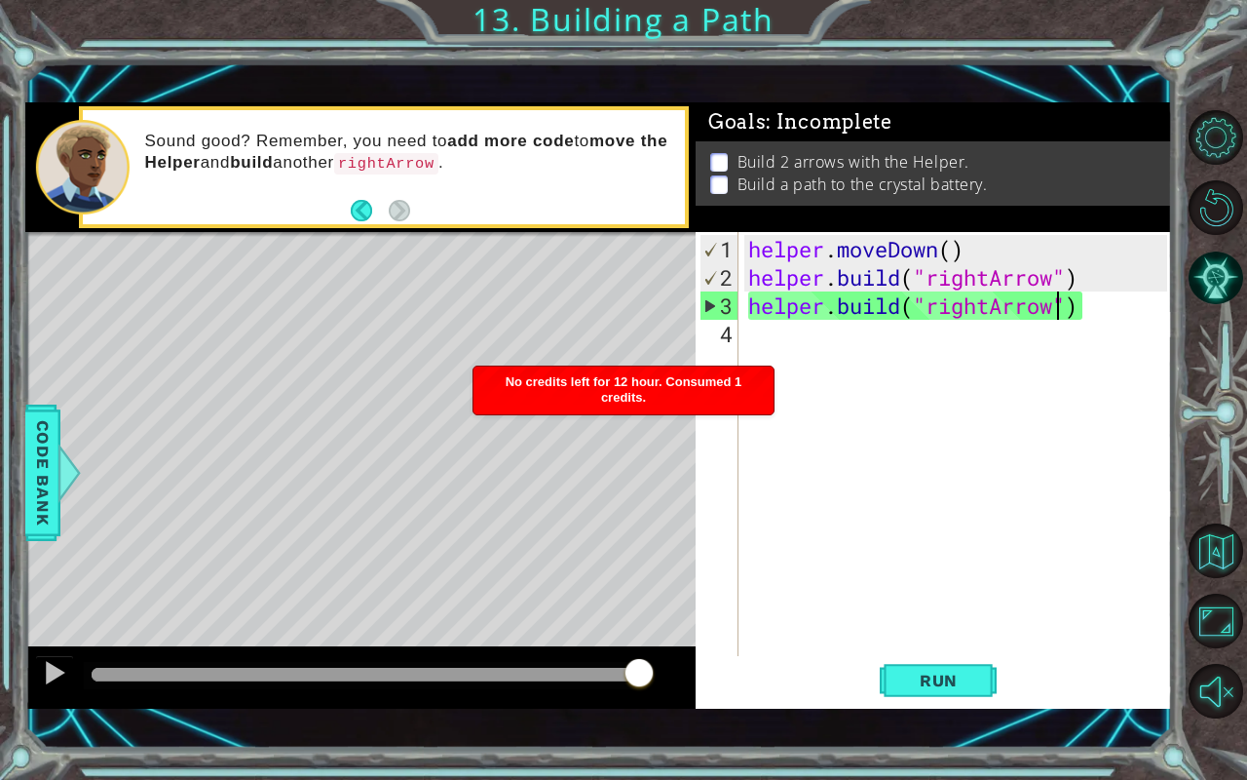
click at [828, 497] on div "helper . moveDown ( ) helper . build ( "rightArrow" ) helper . build ( "rightAr…" at bounding box center [961, 475] width 433 height 480
